Goal: Complete application form

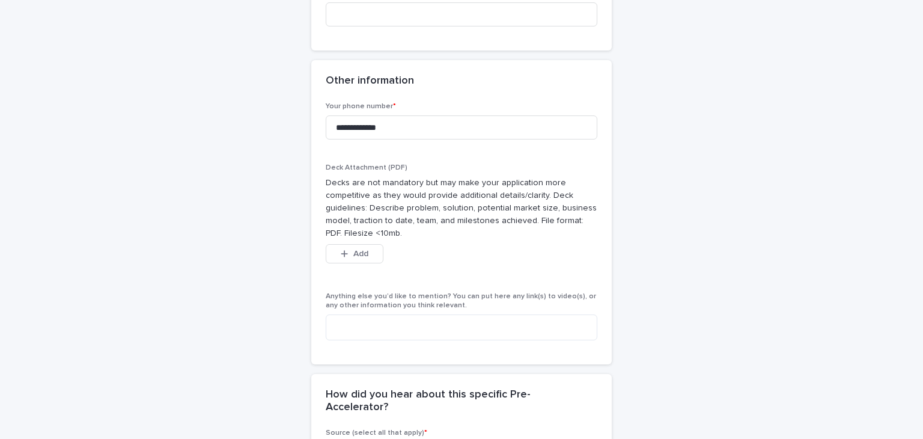
scroll to position [858, 0]
click at [353, 250] on span "Add" at bounding box center [360, 254] width 15 height 8
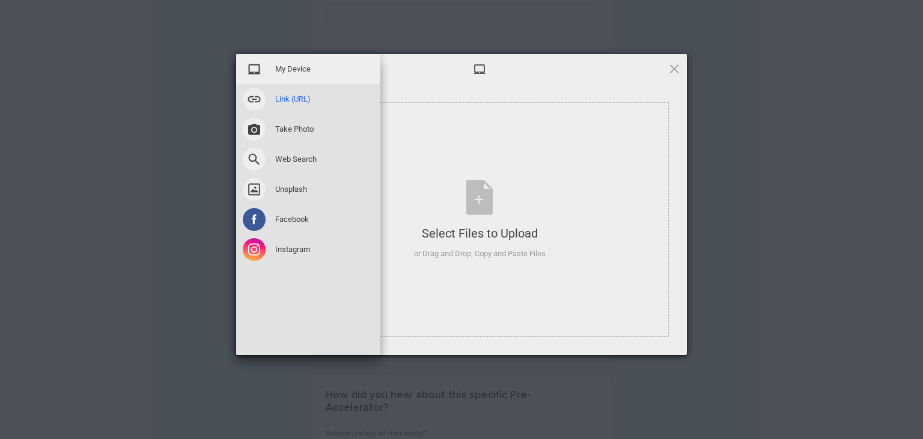
click at [260, 99] on span at bounding box center [254, 99] width 23 height 23
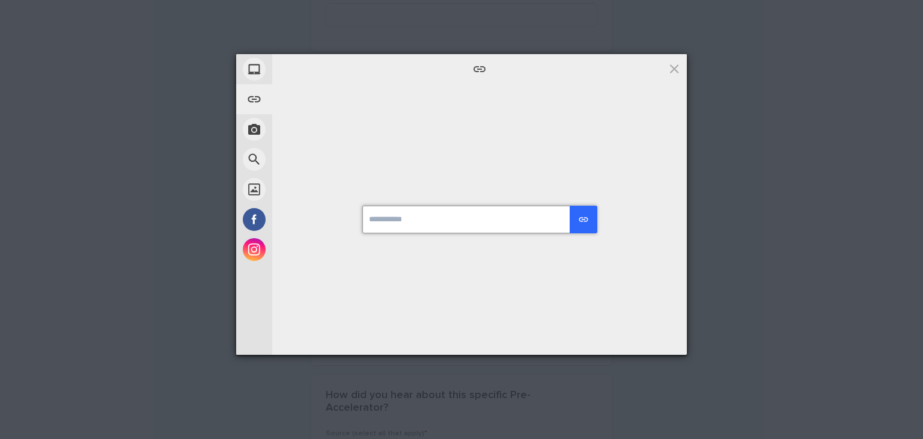
click at [437, 230] on input "url" at bounding box center [479, 219] width 234 height 28
paste input "**********"
type input "**********"
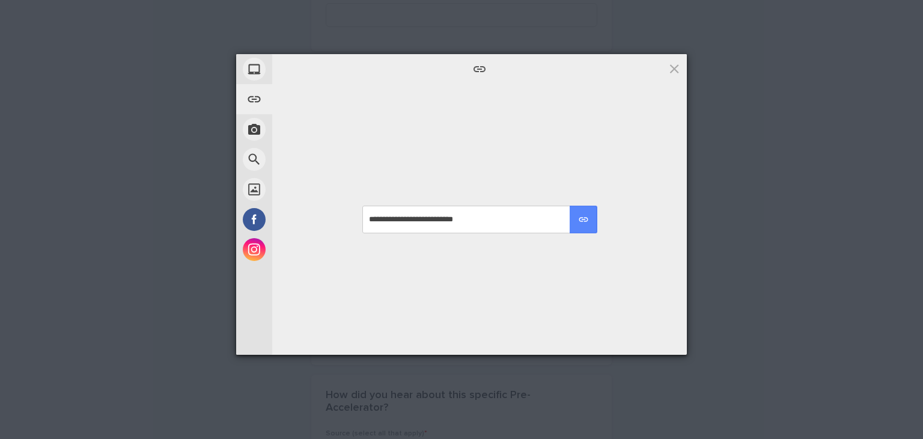
click at [584, 220] on div "submit" at bounding box center [583, 219] width 11 height 11
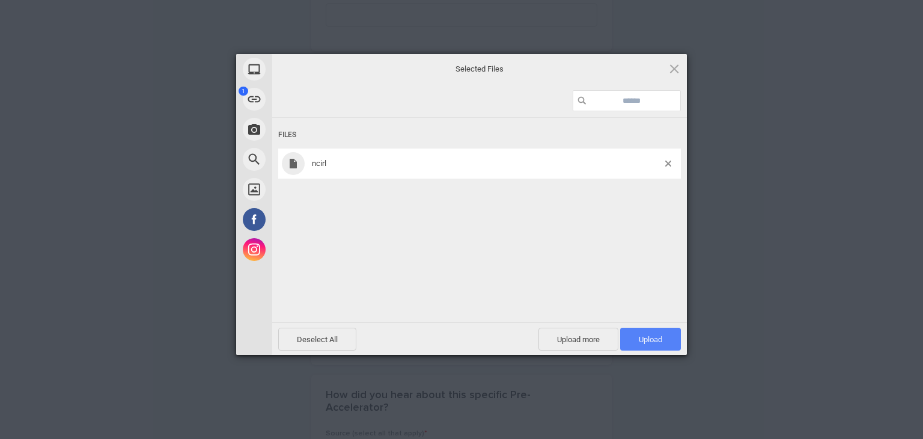
click at [645, 332] on span "Upload 1" at bounding box center [650, 338] width 61 height 23
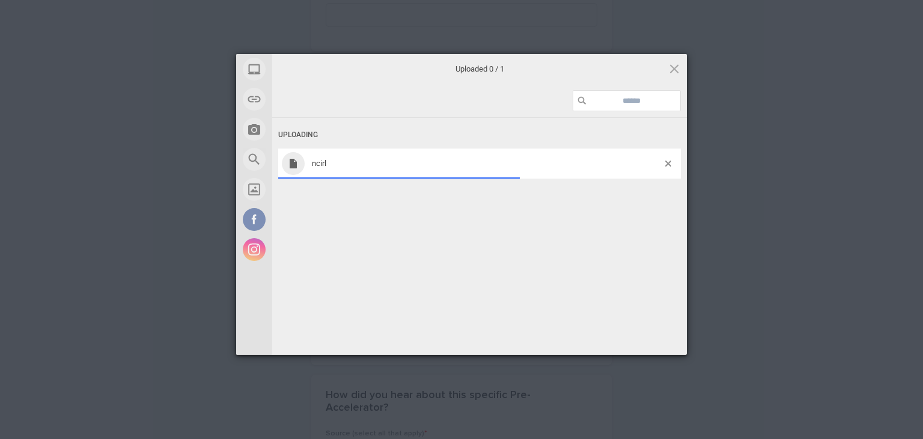
scroll to position [880, 0]
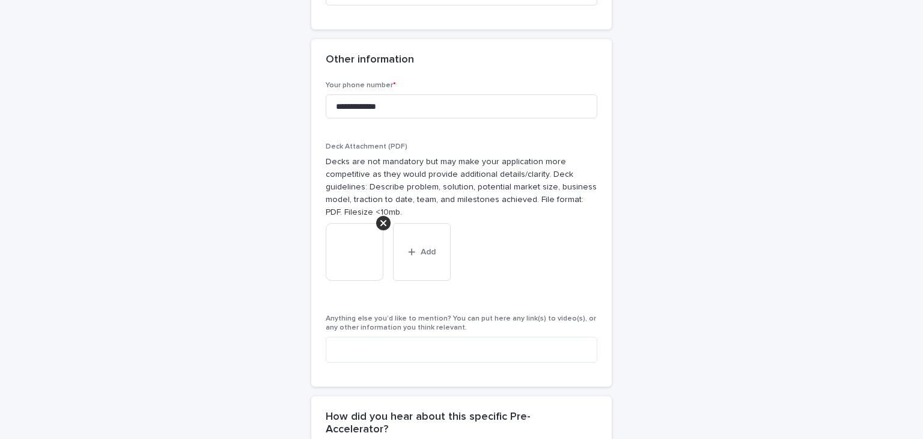
click at [356, 239] on img at bounding box center [355, 252] width 58 height 58
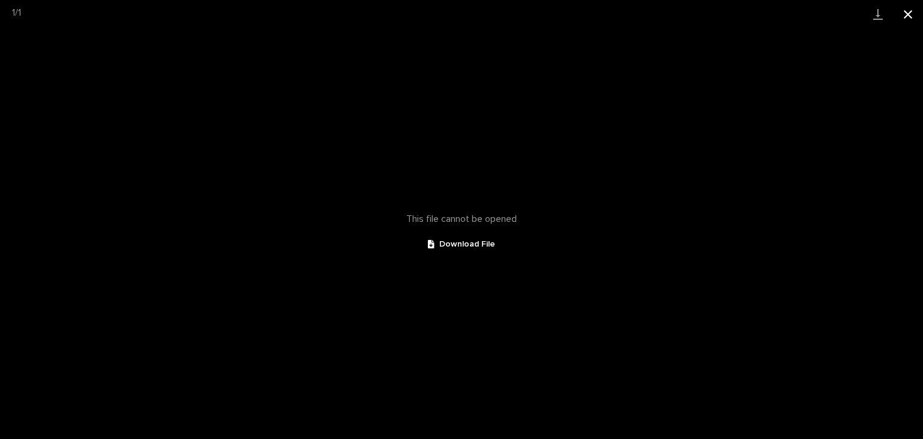
click at [906, 13] on button "Close gallery" at bounding box center [908, 14] width 30 height 28
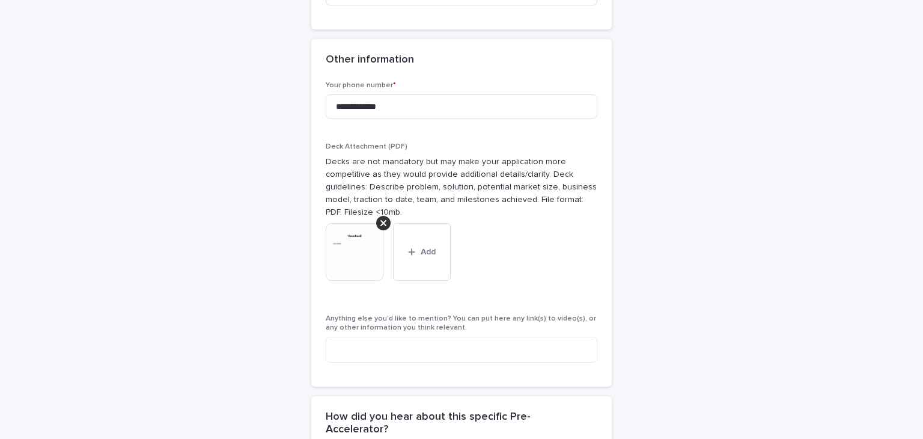
click at [336, 230] on img at bounding box center [355, 252] width 58 height 58
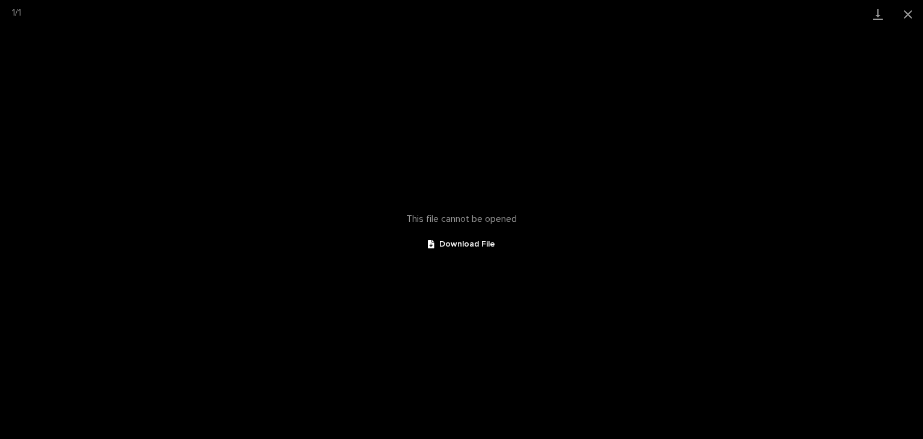
click at [469, 241] on span "Download File" at bounding box center [467, 244] width 56 height 8
click at [908, 14] on button "Close gallery" at bounding box center [908, 14] width 30 height 28
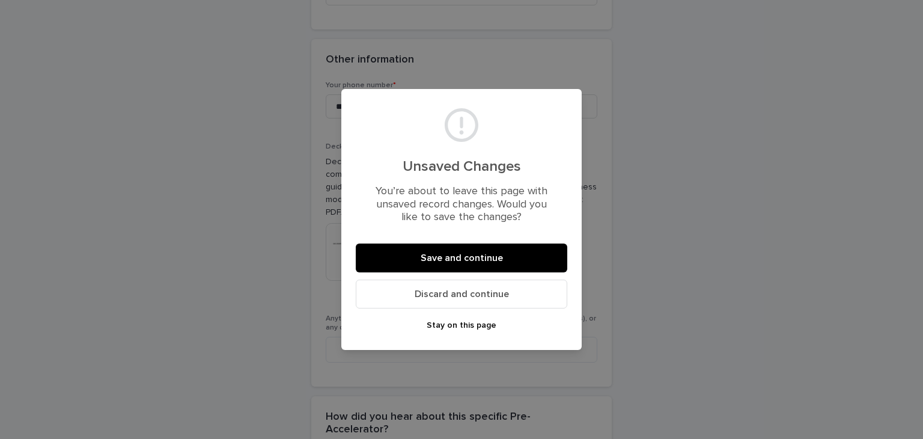
click at [502, 321] on button "Stay on this page" at bounding box center [461, 324] width 211 height 19
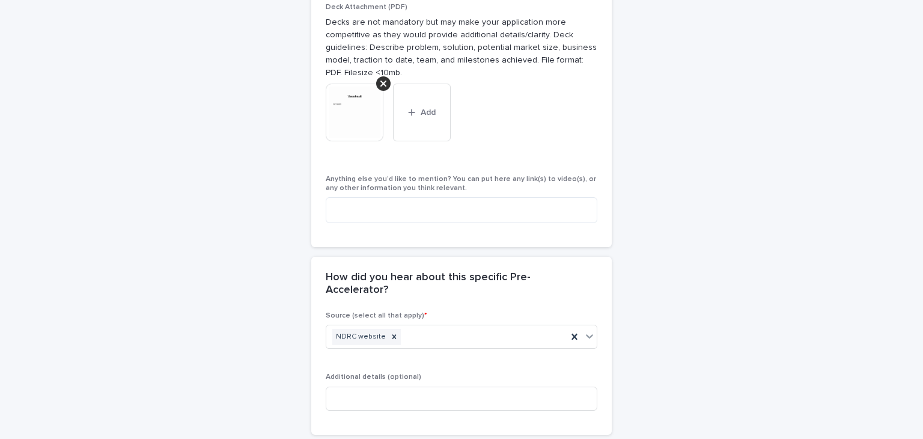
scroll to position [1021, 0]
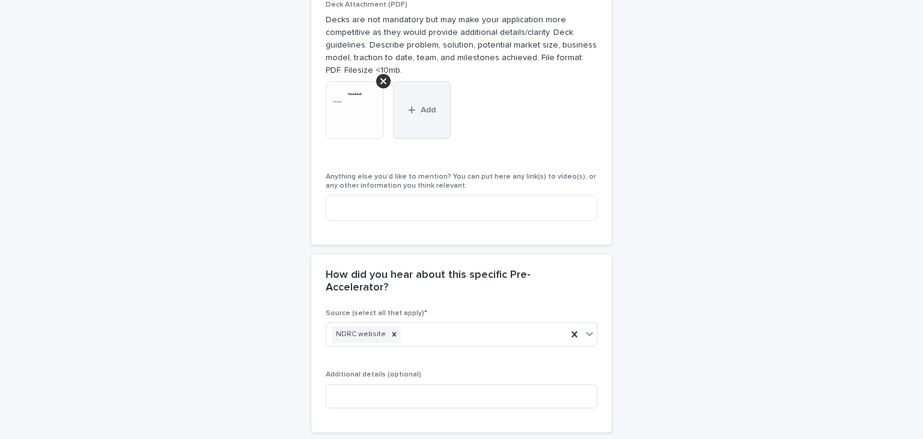
click at [425, 106] on span "Add" at bounding box center [428, 110] width 15 height 8
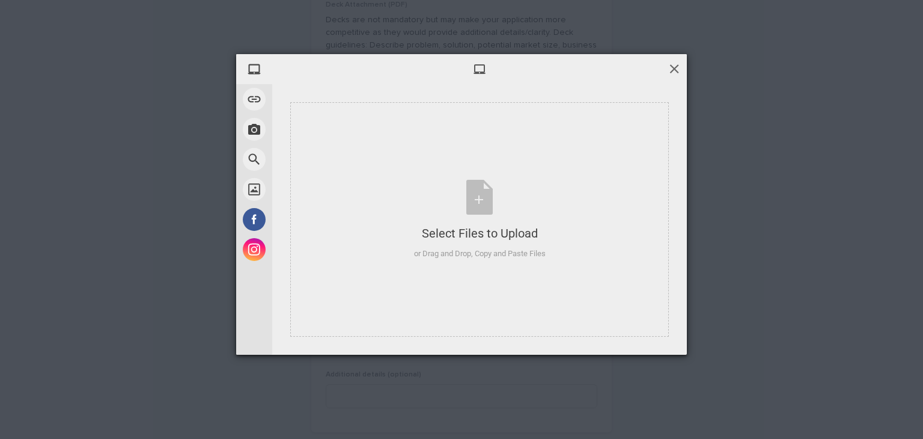
click at [672, 68] on span at bounding box center [674, 68] width 13 height 13
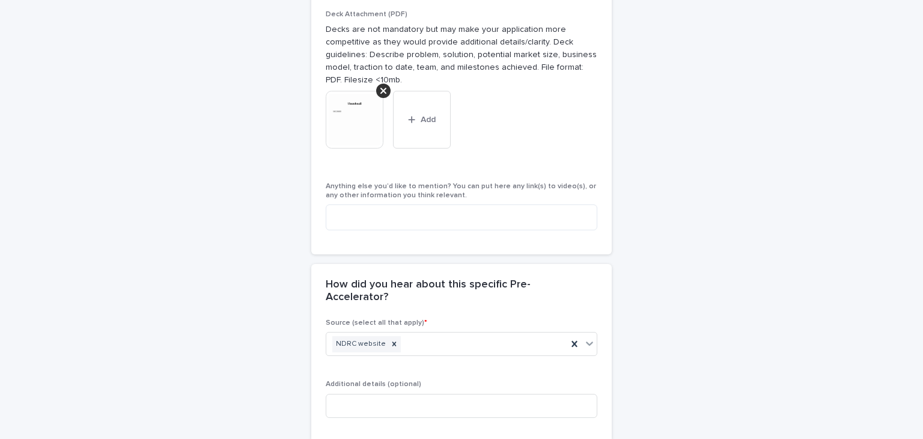
scroll to position [1009, 0]
click at [431, 107] on button "Add" at bounding box center [422, 122] width 58 height 58
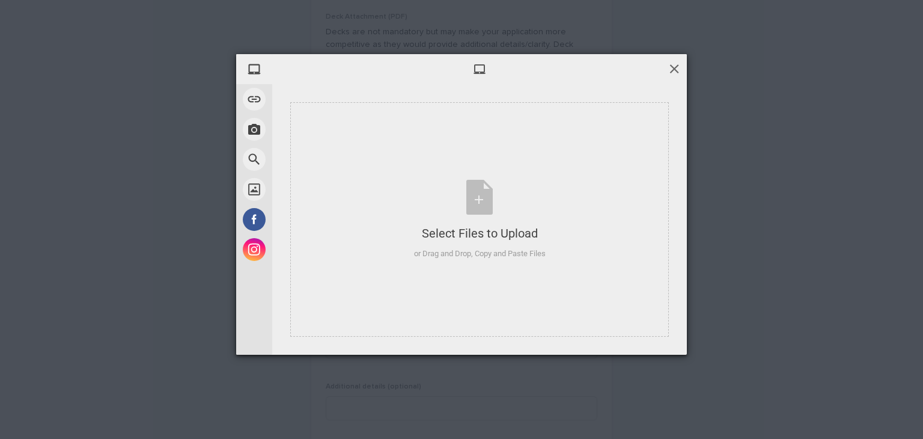
click at [674, 64] on span at bounding box center [674, 68] width 13 height 13
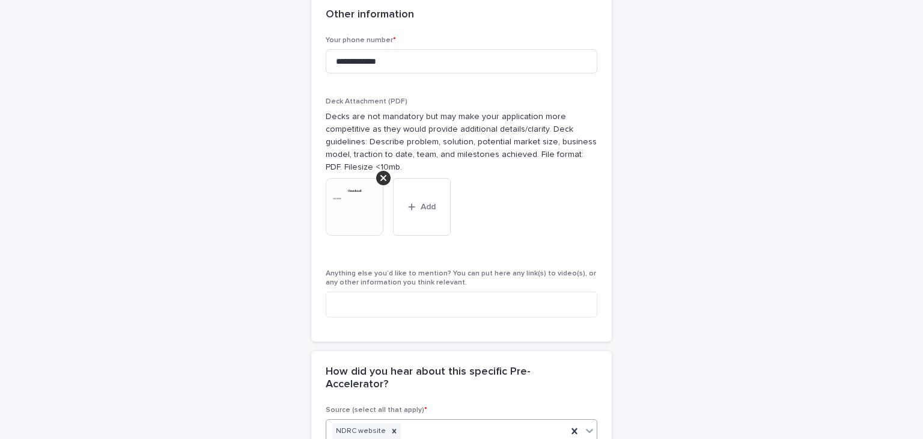
scroll to position [924, 0]
click at [426, 210] on button "Add" at bounding box center [422, 207] width 58 height 58
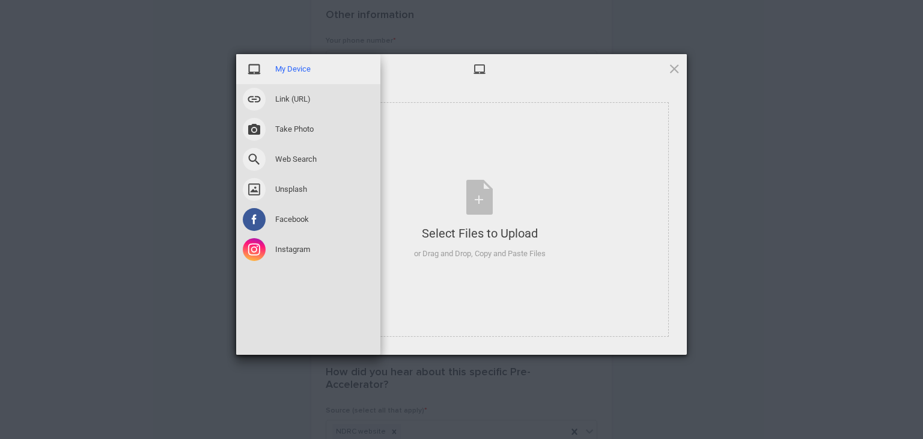
click at [316, 65] on div "My Device" at bounding box center [308, 69] width 144 height 30
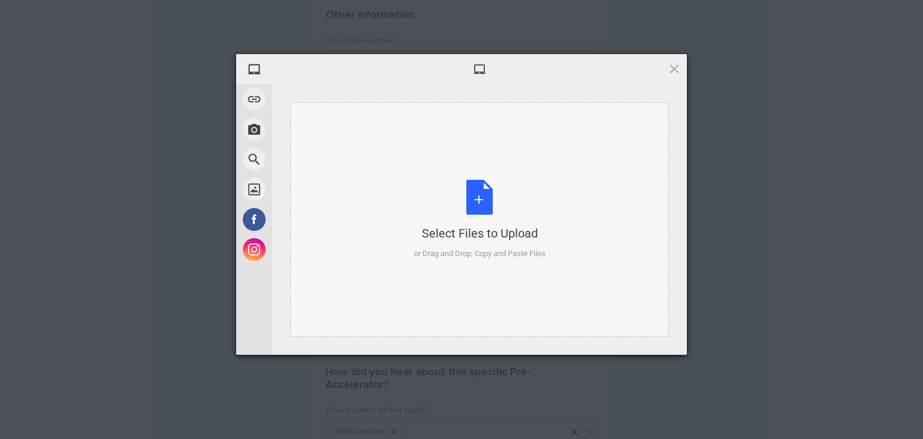
click at [463, 193] on div "Select Files to Upload or Drag and Drop, Copy and Paste Files" at bounding box center [480, 220] width 132 height 80
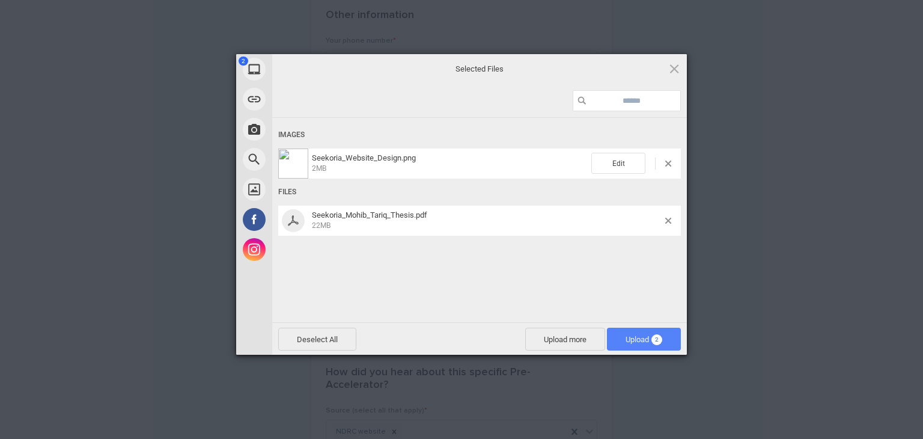
click at [624, 333] on span "Upload 2" at bounding box center [644, 338] width 74 height 23
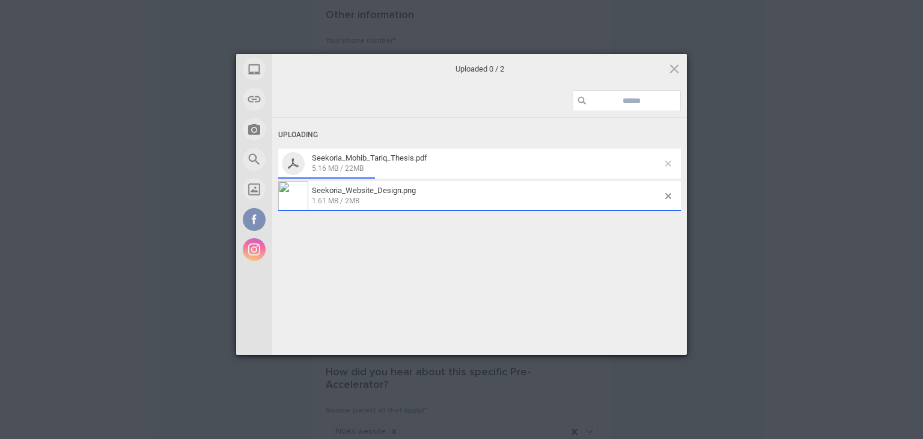
click at [669, 163] on span at bounding box center [668, 163] width 6 height 6
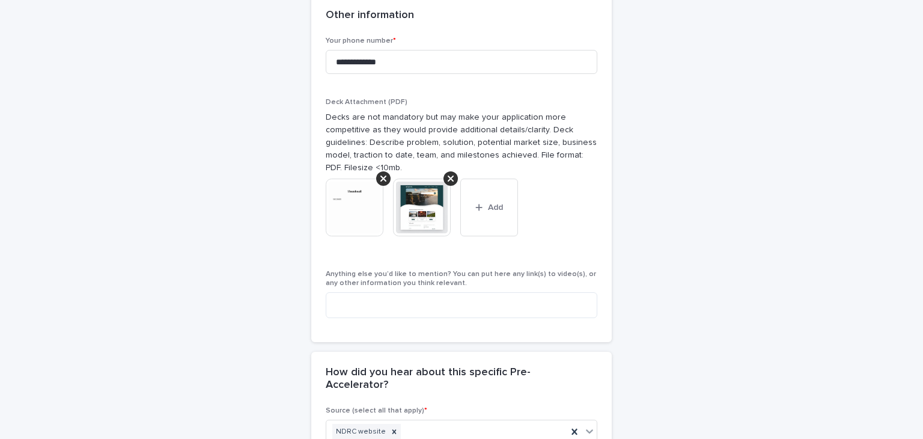
click at [853, 126] on div "**********" at bounding box center [461, 79] width 923 height 1926
click at [495, 207] on button "Add" at bounding box center [489, 207] width 58 height 58
click at [490, 203] on span "Add" at bounding box center [495, 207] width 15 height 8
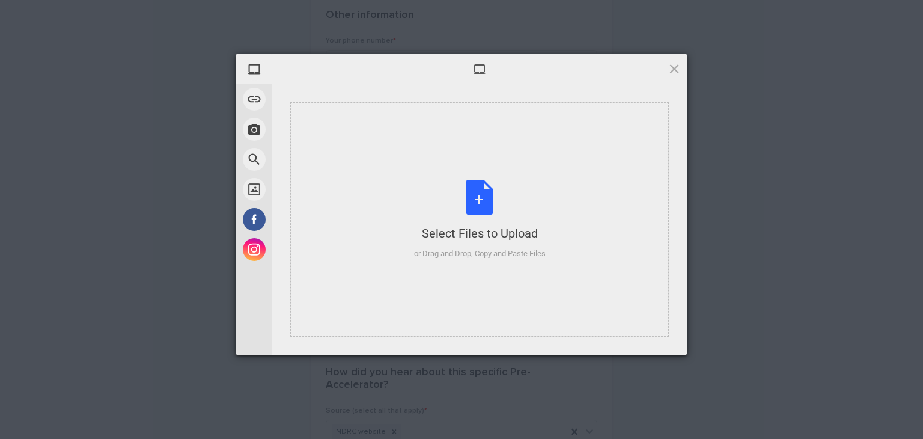
click at [490, 198] on div "Select Files to Upload or Drag and Drop, Copy and Paste Files" at bounding box center [480, 220] width 132 height 80
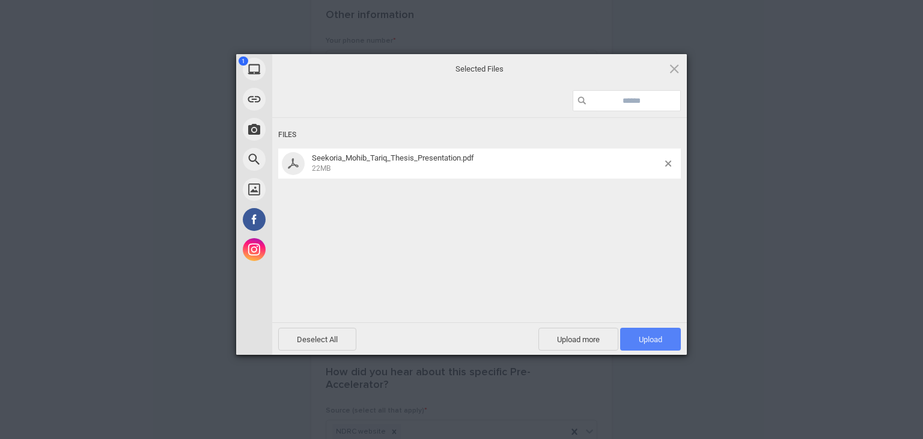
click at [636, 344] on span "Upload 1" at bounding box center [650, 338] width 61 height 23
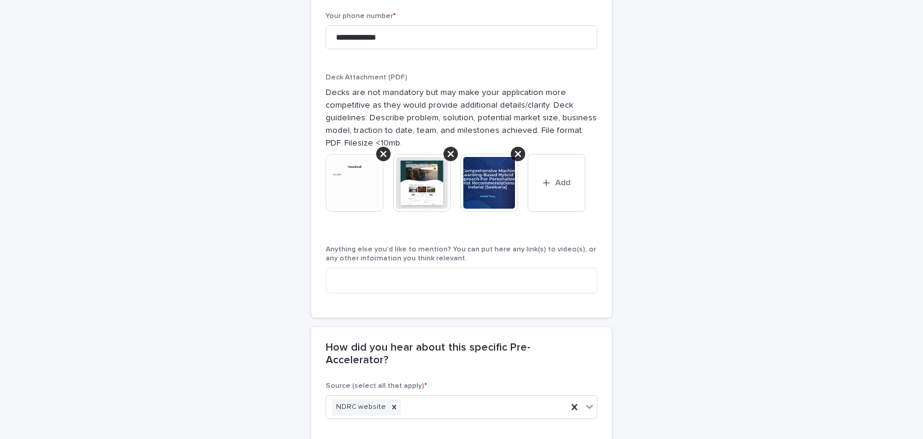
scroll to position [955, 0]
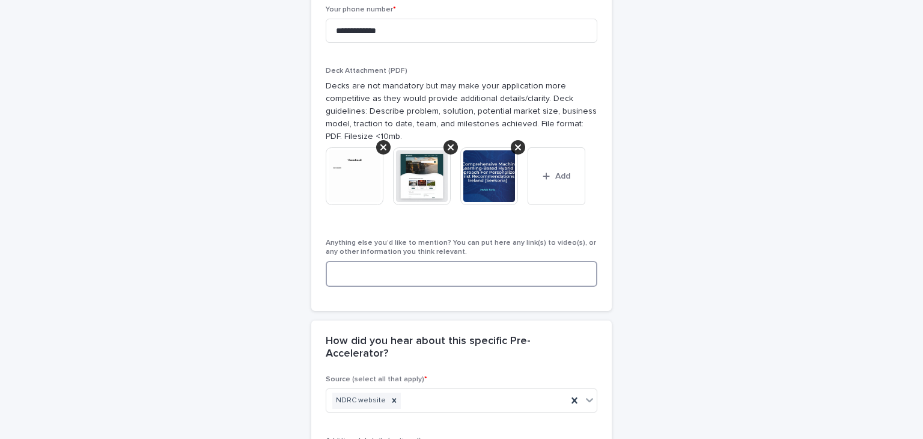
click at [404, 263] on textarea at bounding box center [462, 274] width 272 height 26
paste textarea "**********"
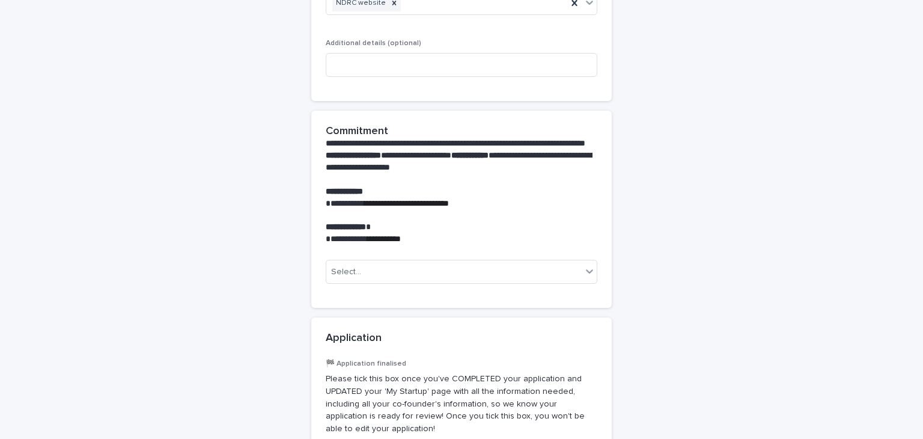
scroll to position [1352, 0]
type textarea "**********"
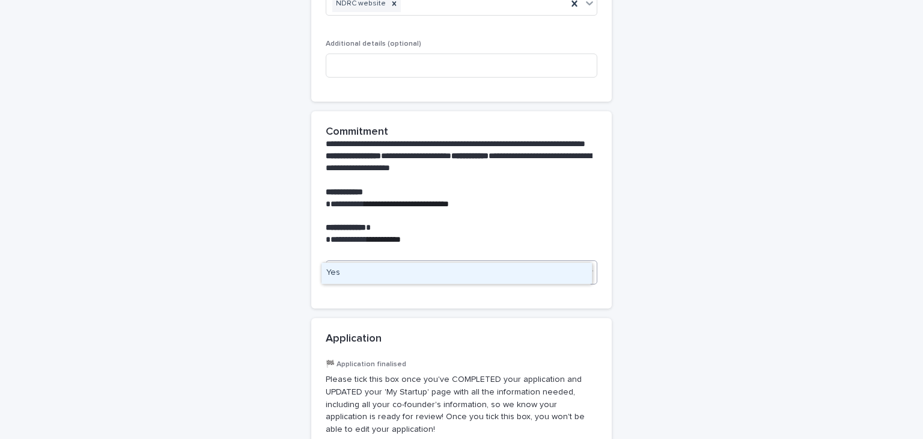
click at [476, 263] on div "Select..." at bounding box center [453, 273] width 255 height 20
click at [466, 269] on div "Yes" at bounding box center [456, 273] width 270 height 21
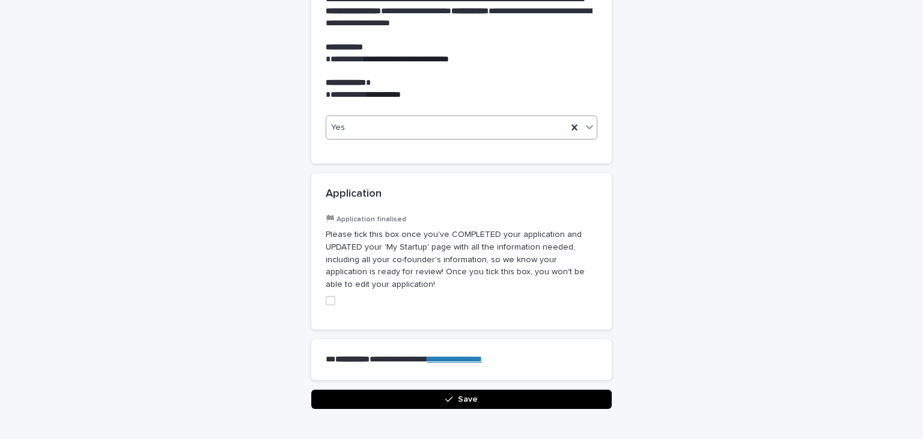
scroll to position [1504, 0]
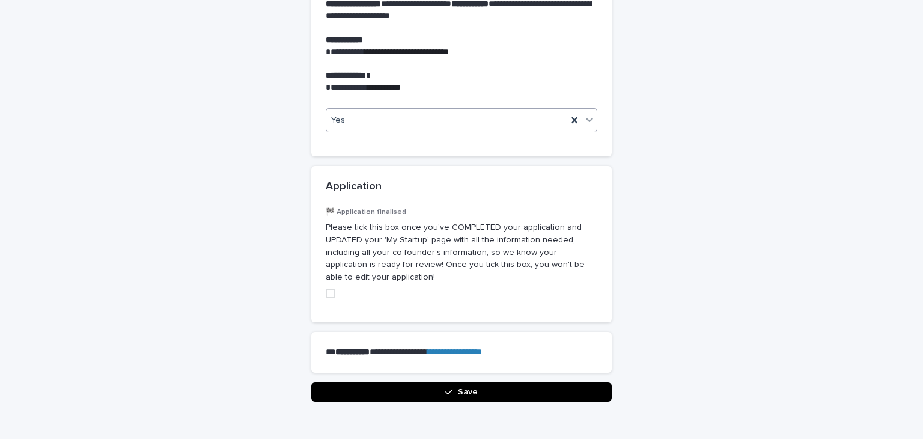
click at [326, 288] on span at bounding box center [331, 293] width 10 height 10
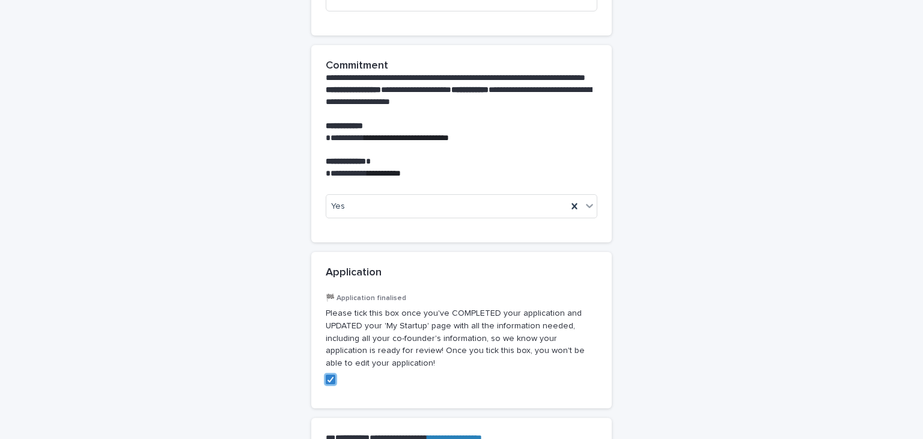
scroll to position [1539, 0]
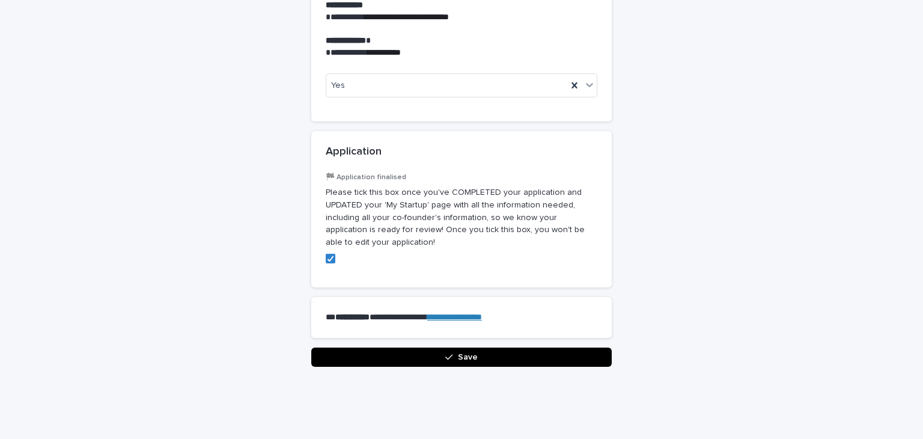
click at [350, 347] on button "Save" at bounding box center [461, 356] width 300 height 19
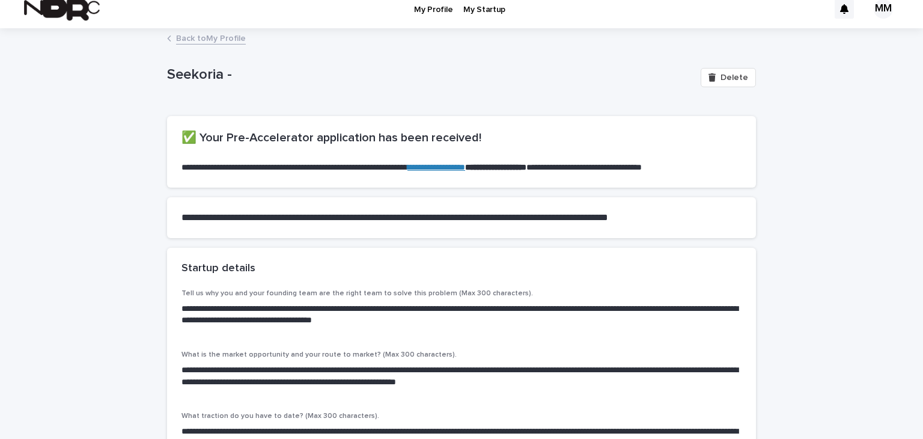
scroll to position [0, 0]
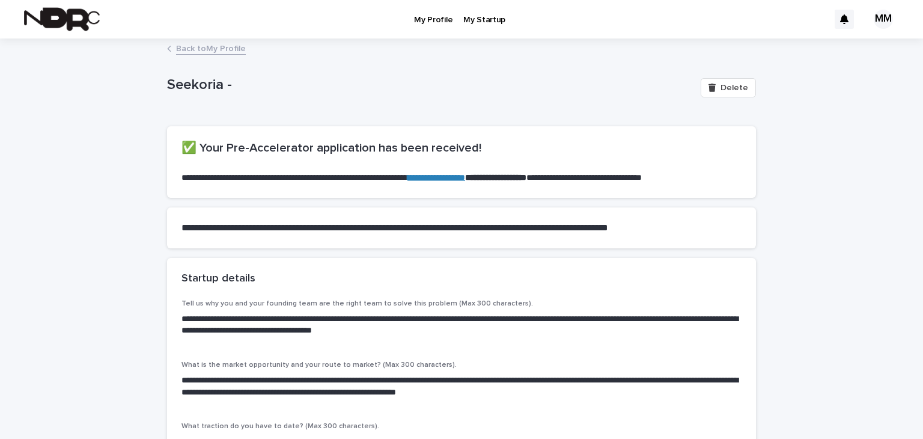
click at [222, 50] on link "Back to My Profile" at bounding box center [211, 48] width 70 height 14
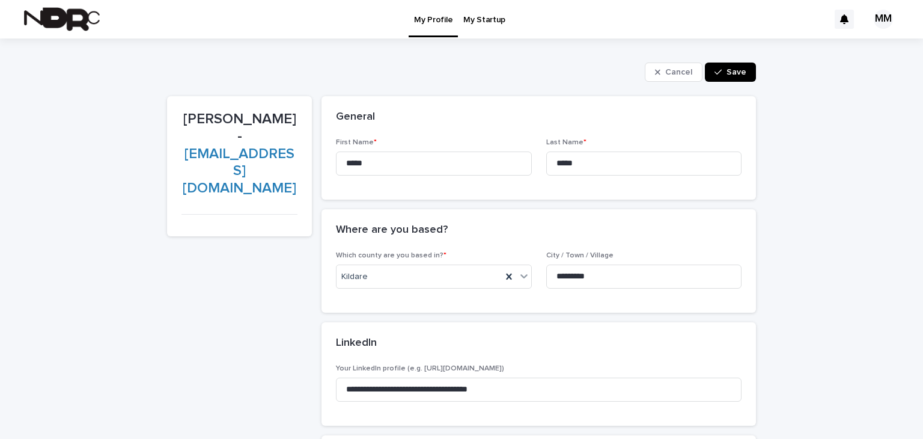
click at [473, 20] on p "My Startup" at bounding box center [484, 12] width 42 height 25
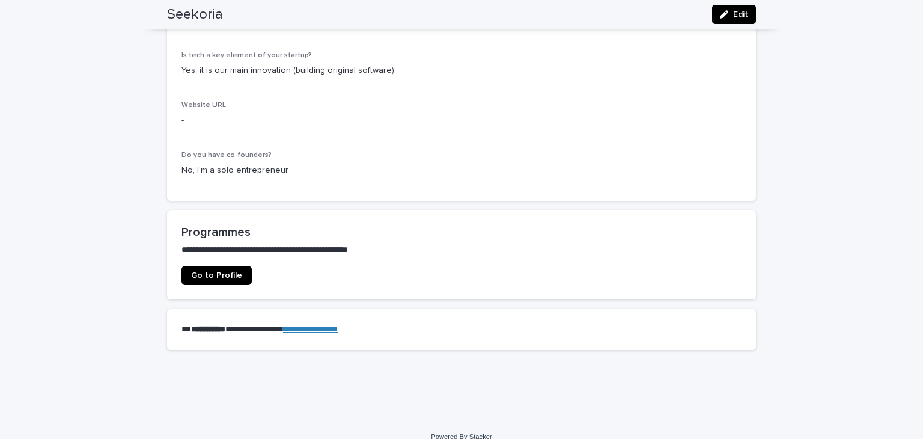
scroll to position [523, 0]
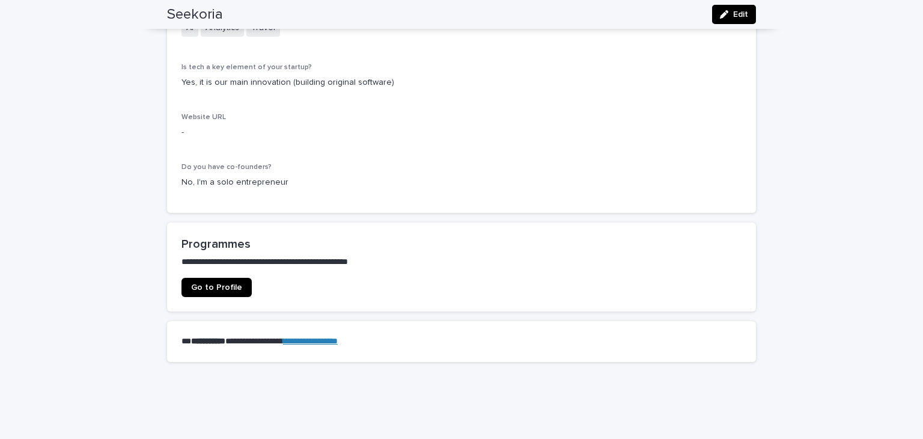
click at [216, 288] on span "Go to Profile" at bounding box center [216, 287] width 51 height 8
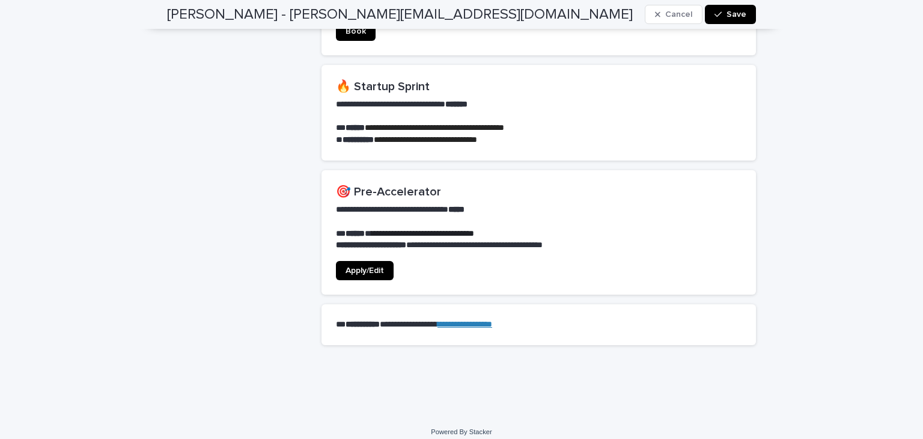
scroll to position [928, 0]
